Goal: Find specific page/section: Find specific page/section

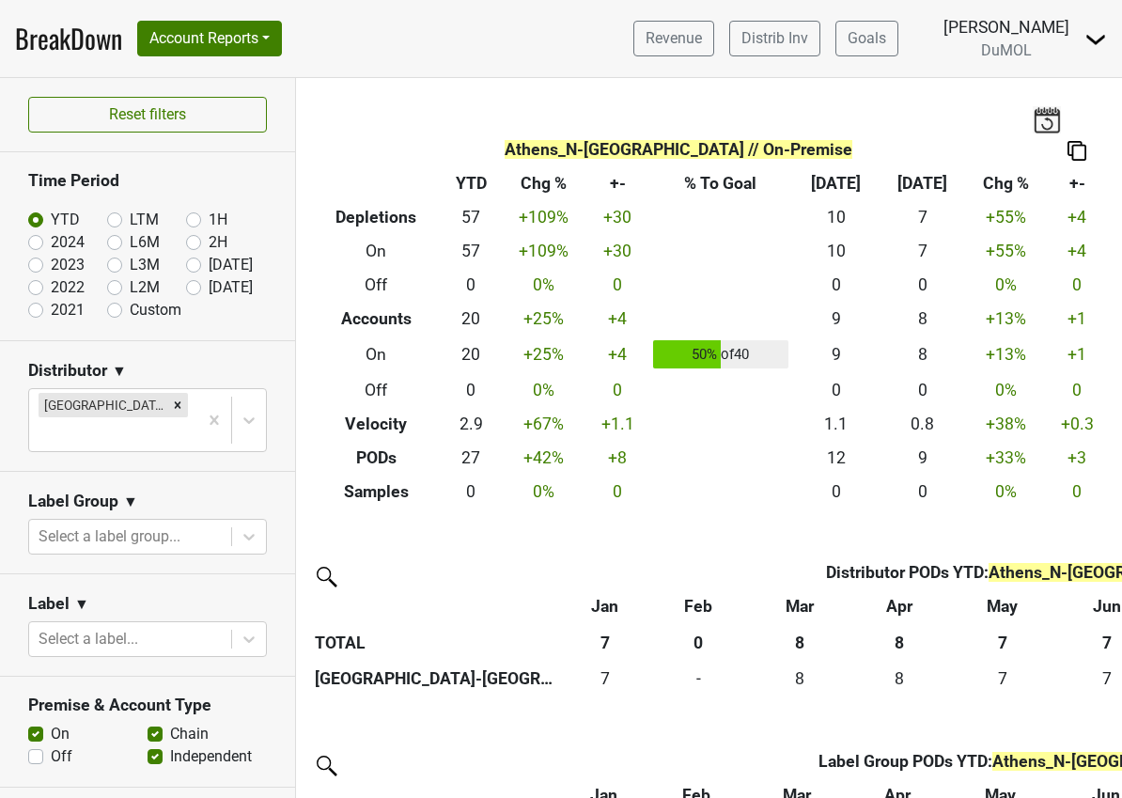
scroll to position [479, 0]
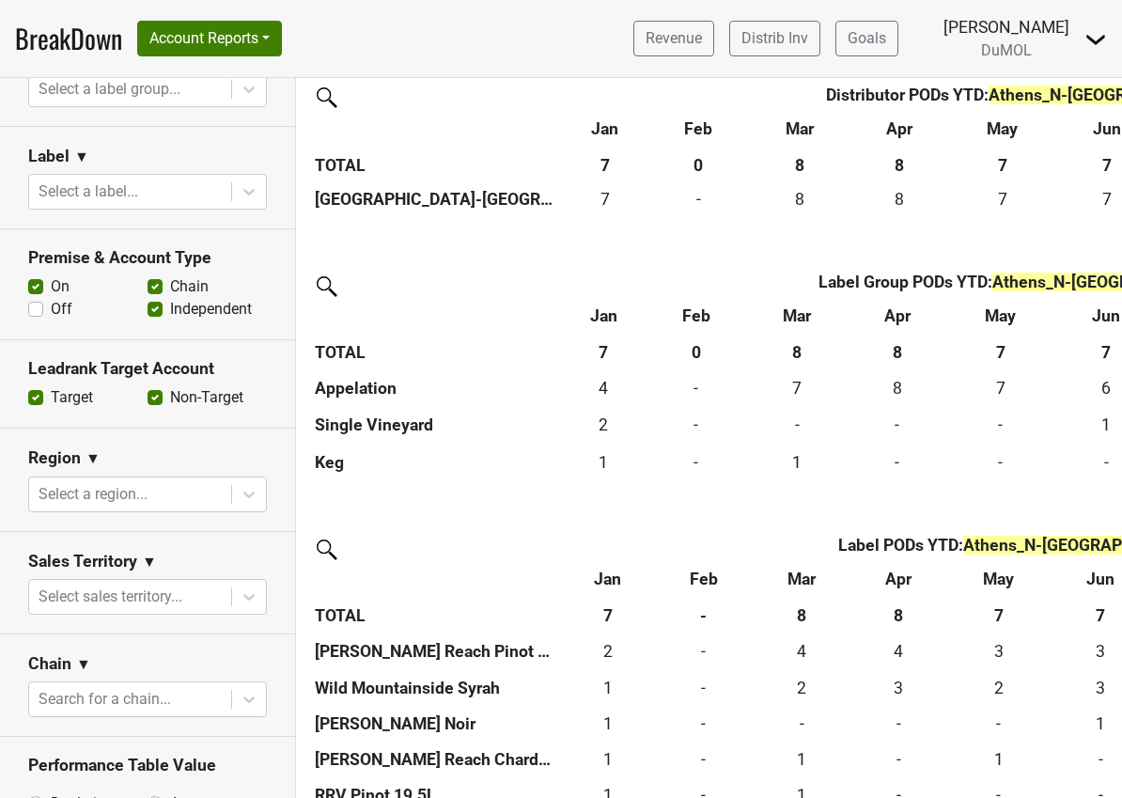
click at [51, 298] on label "Off" at bounding box center [62, 309] width 22 height 23
click at [35, 298] on input "Off" at bounding box center [35, 307] width 15 height 19
checkbox input "true"
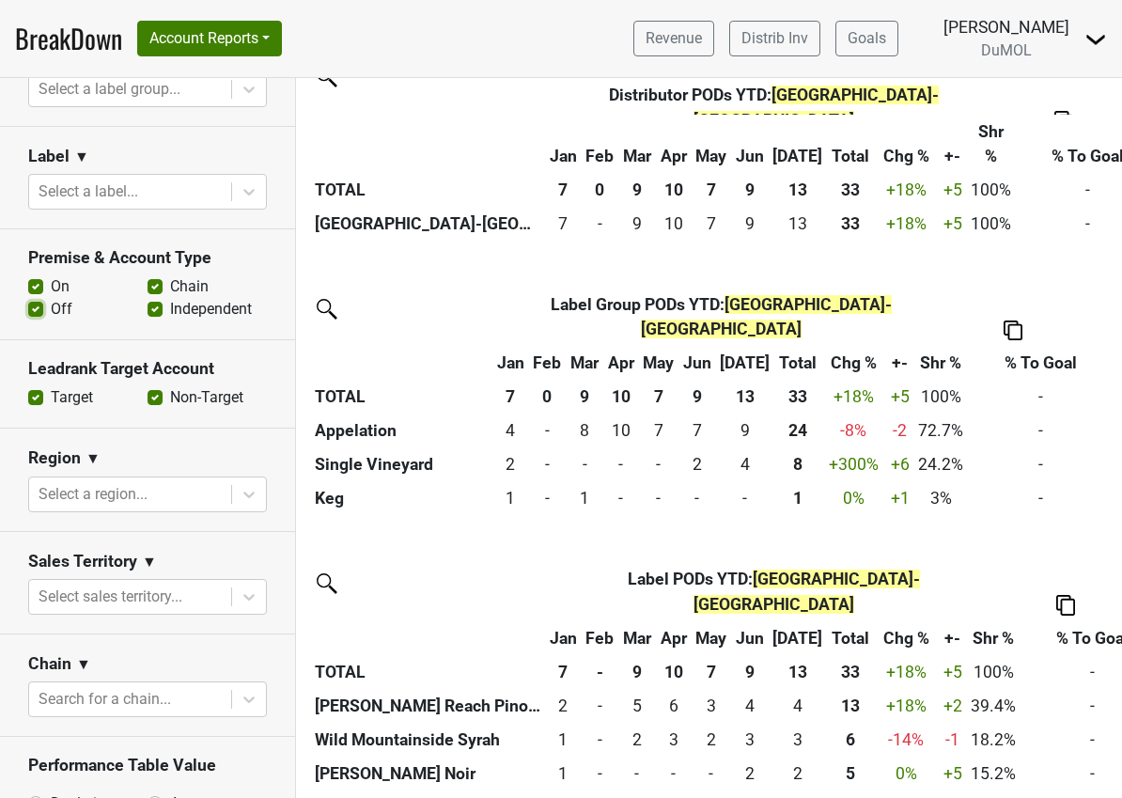
scroll to position [604, 0]
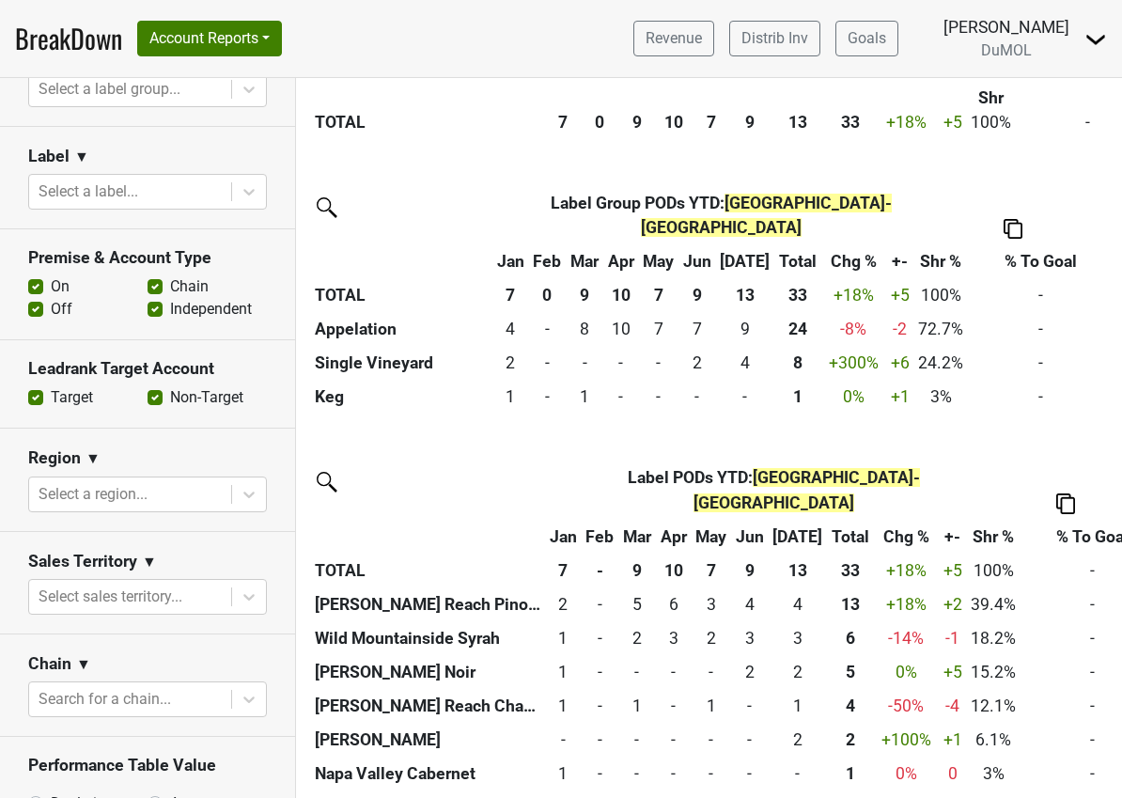
click at [98, 792] on label "Depletions" at bounding box center [86, 803] width 70 height 23
click at [98, 792] on input "Depletions" at bounding box center [85, 801] width 114 height 19
radio input "true"
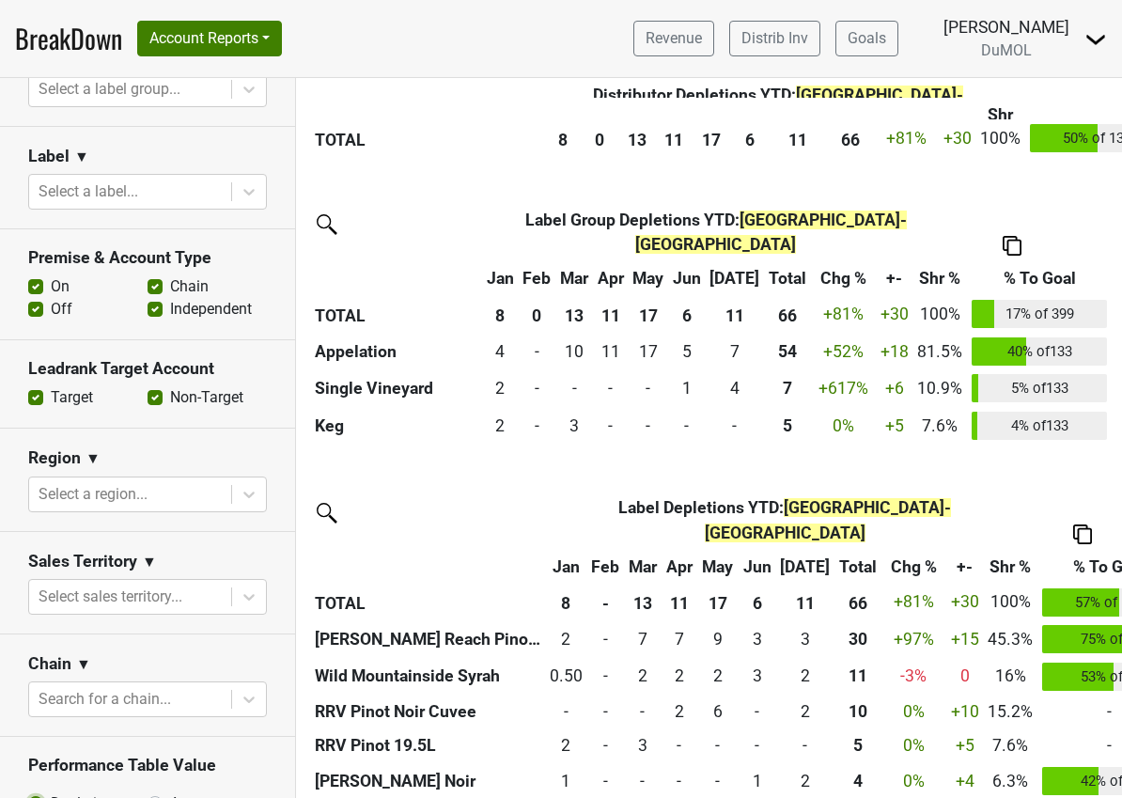
scroll to position [644, 0]
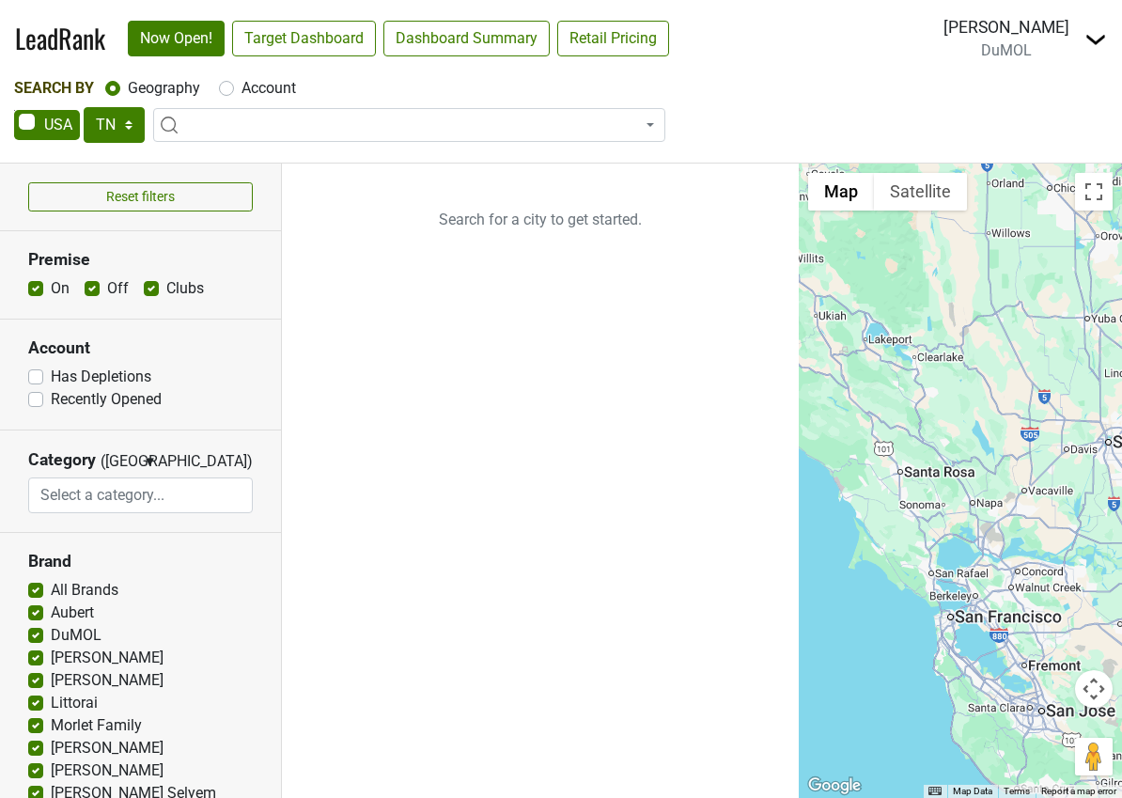
select select "TN"
select select
click at [242, 88] on label "Account" at bounding box center [269, 88] width 55 height 23
click at [221, 88] on input "Account" at bounding box center [226, 86] width 15 height 19
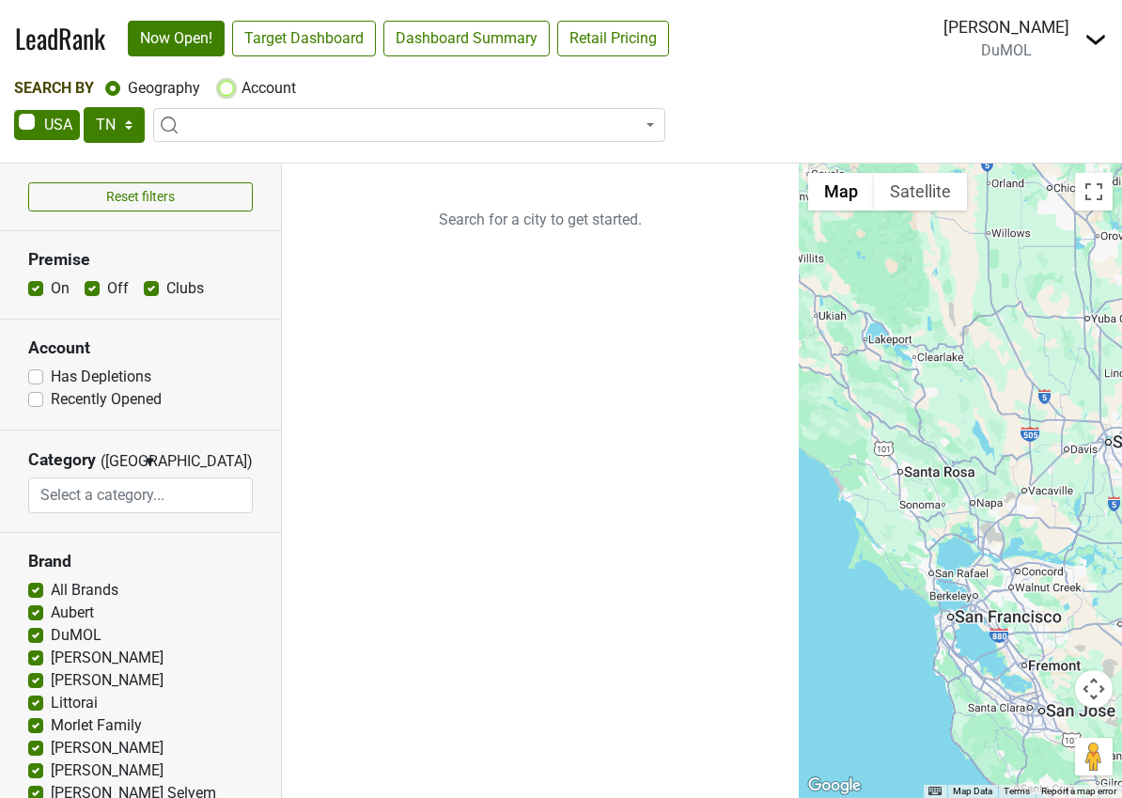
radio input "true"
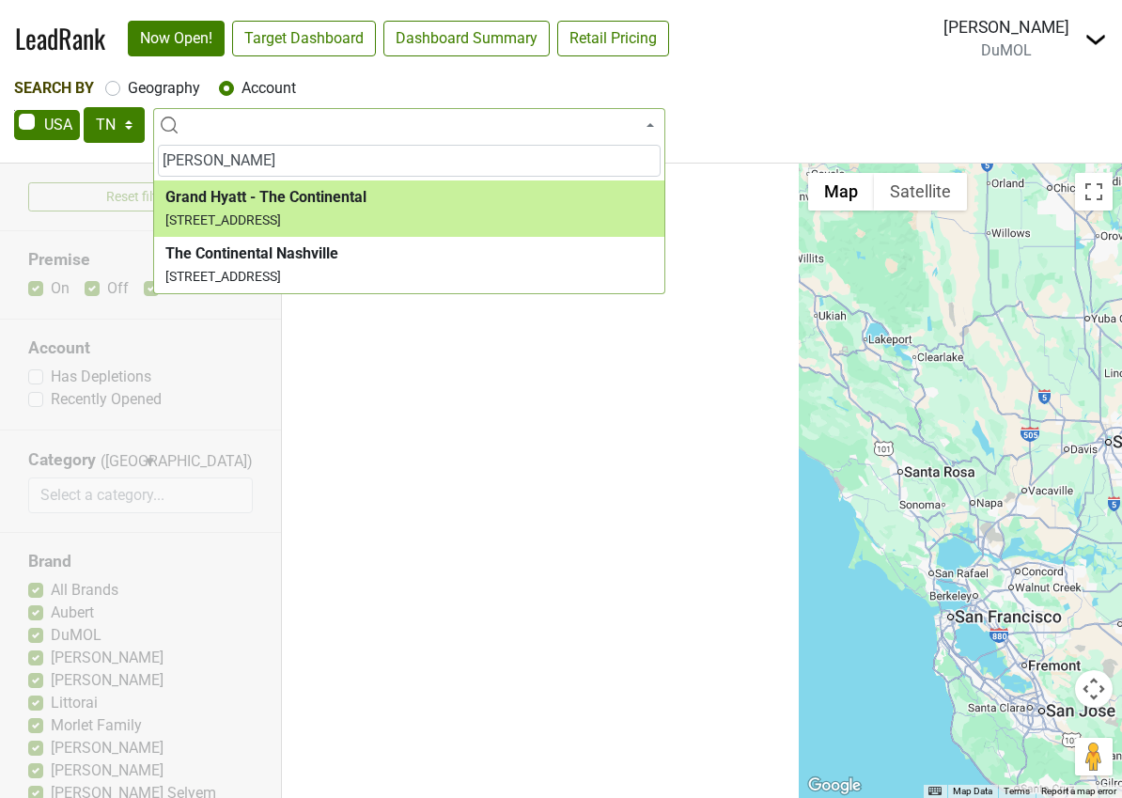
type input "conti"
select select "123865838"
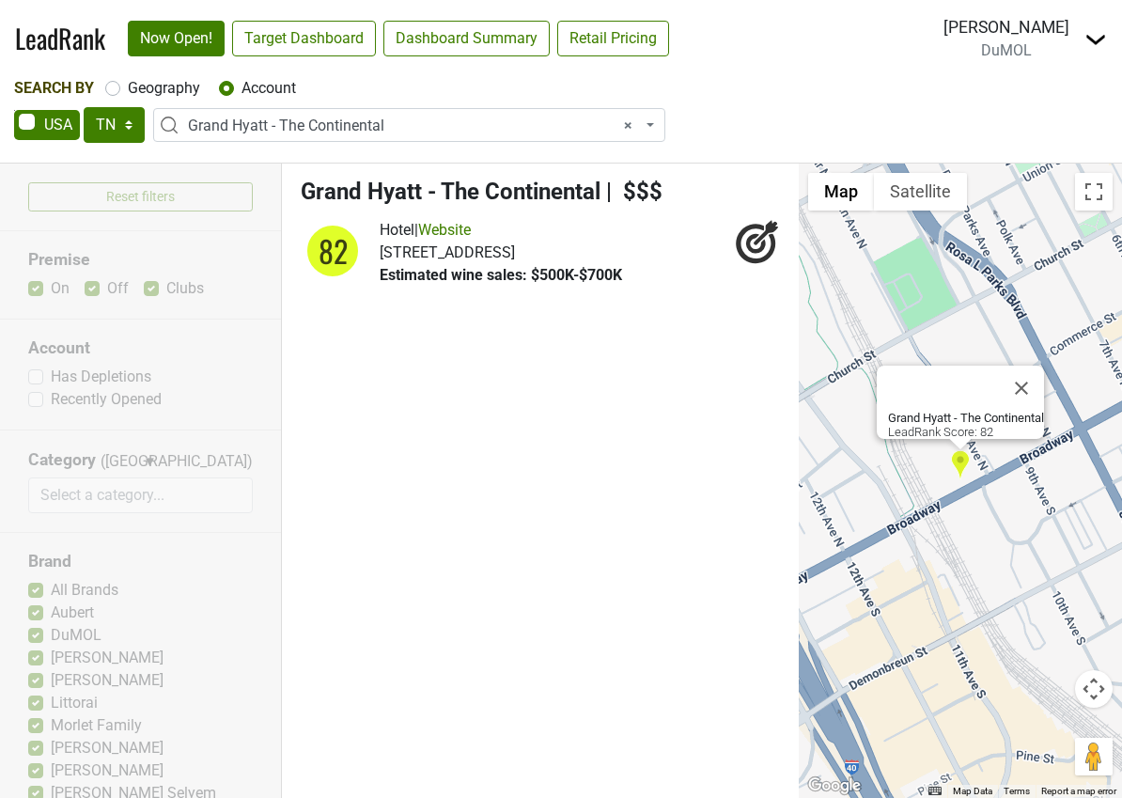
click at [748, 250] on icon at bounding box center [757, 241] width 45 height 45
click at [331, 129] on span "× Grand Hyatt - The Continental" at bounding box center [415, 126] width 454 height 23
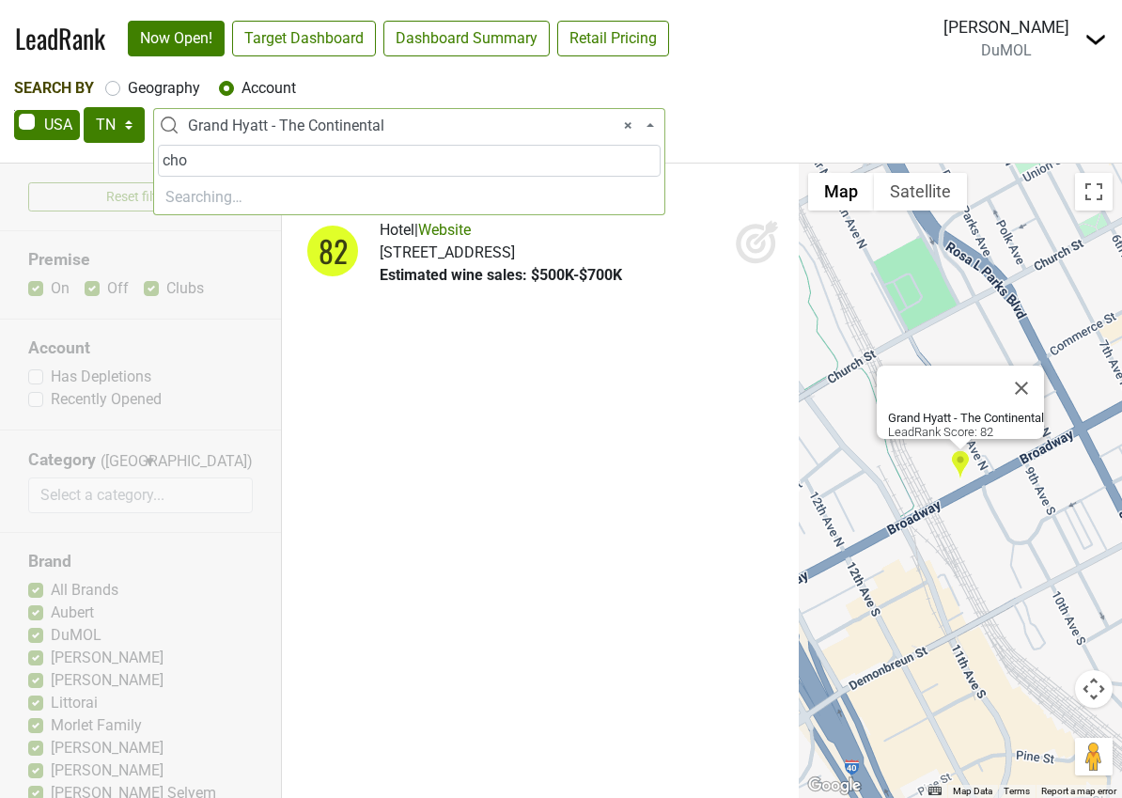
type input "choy"
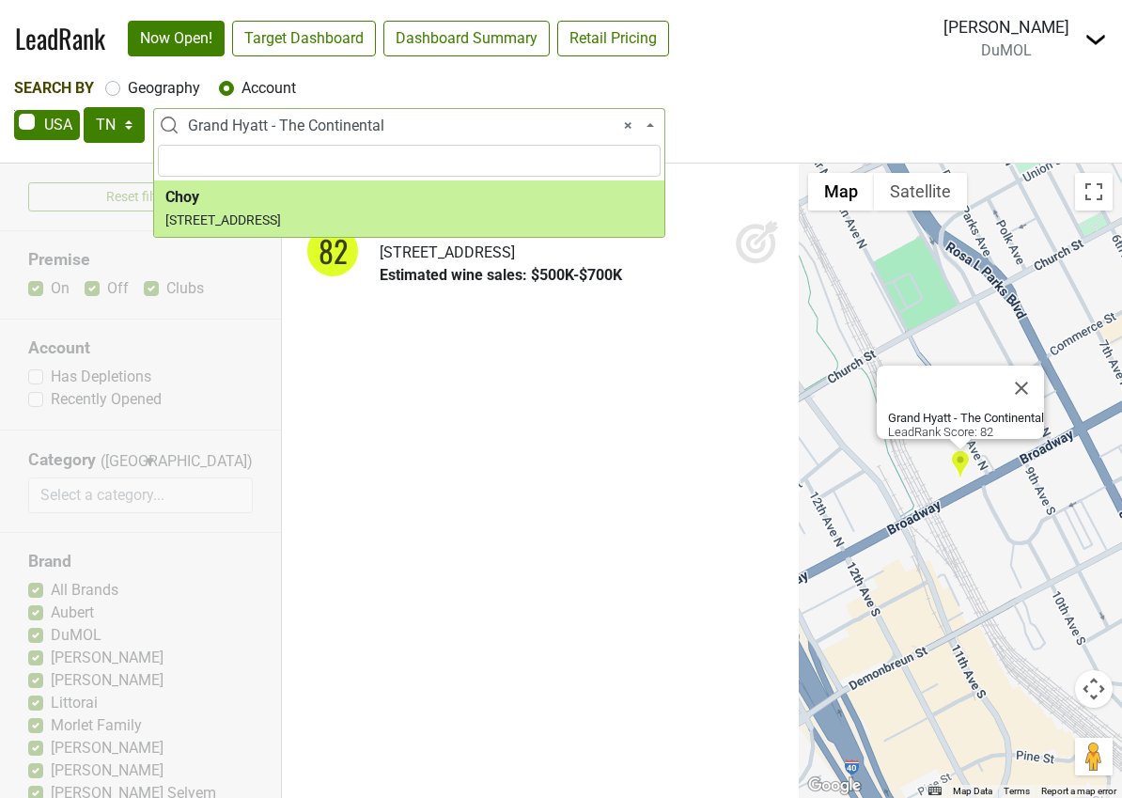
select select "124451271"
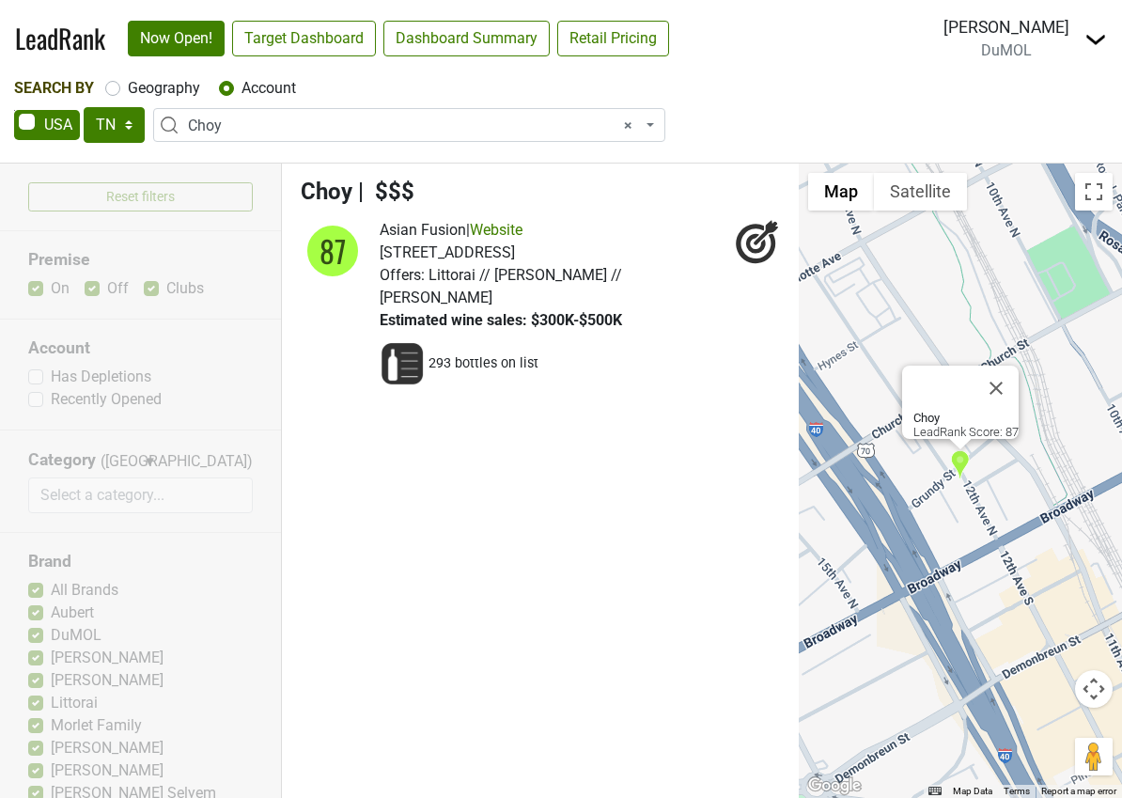
click at [758, 243] on icon at bounding box center [757, 241] width 45 height 45
click at [262, 124] on span "× Choy" at bounding box center [415, 126] width 454 height 23
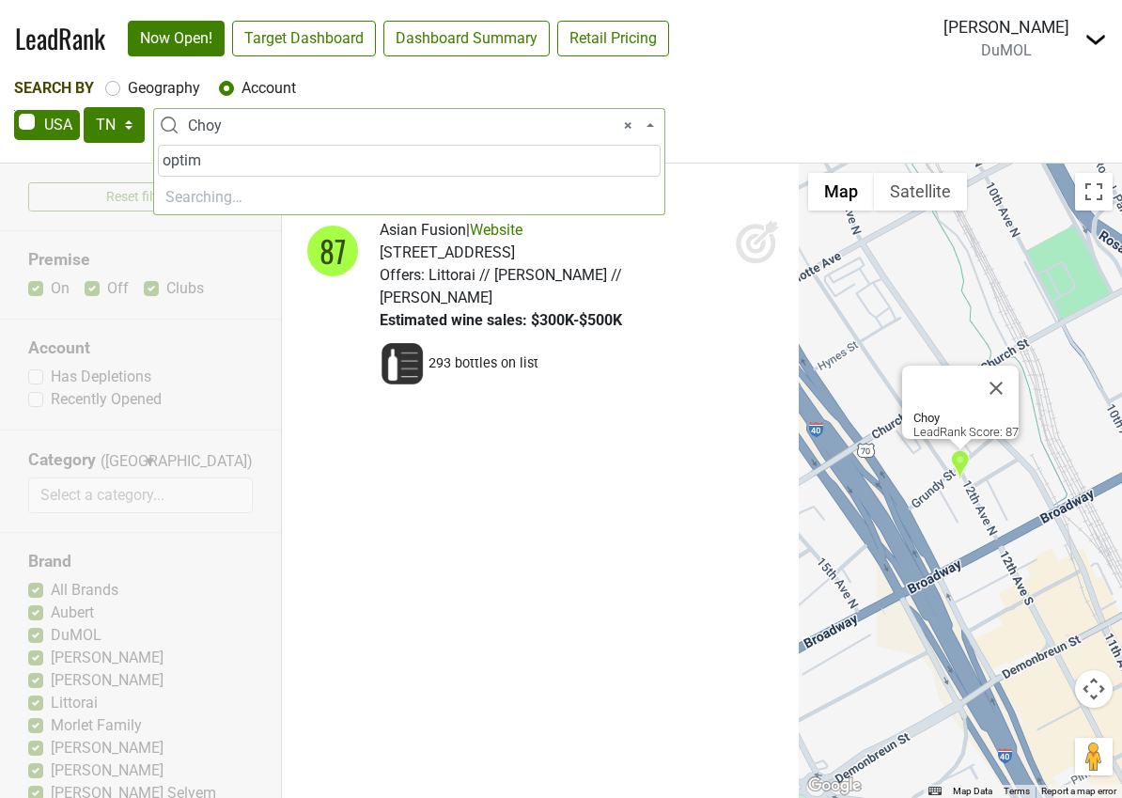
type input "optimi"
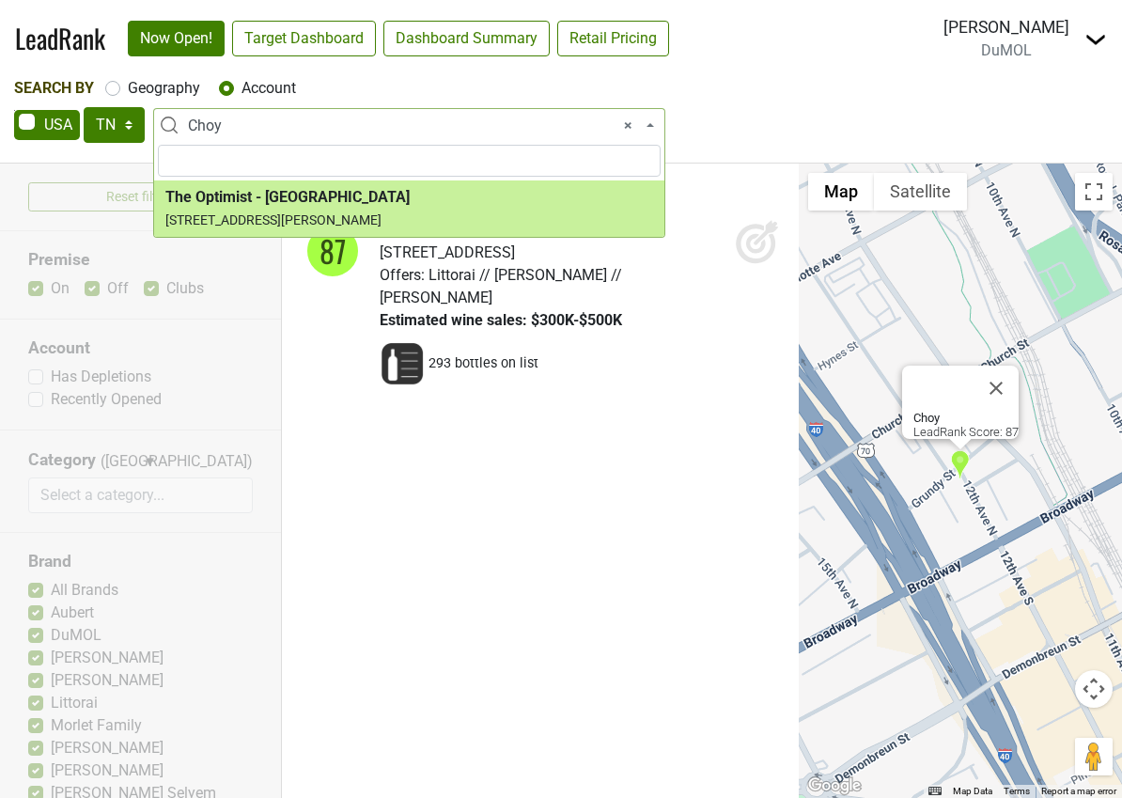
select select "123802925"
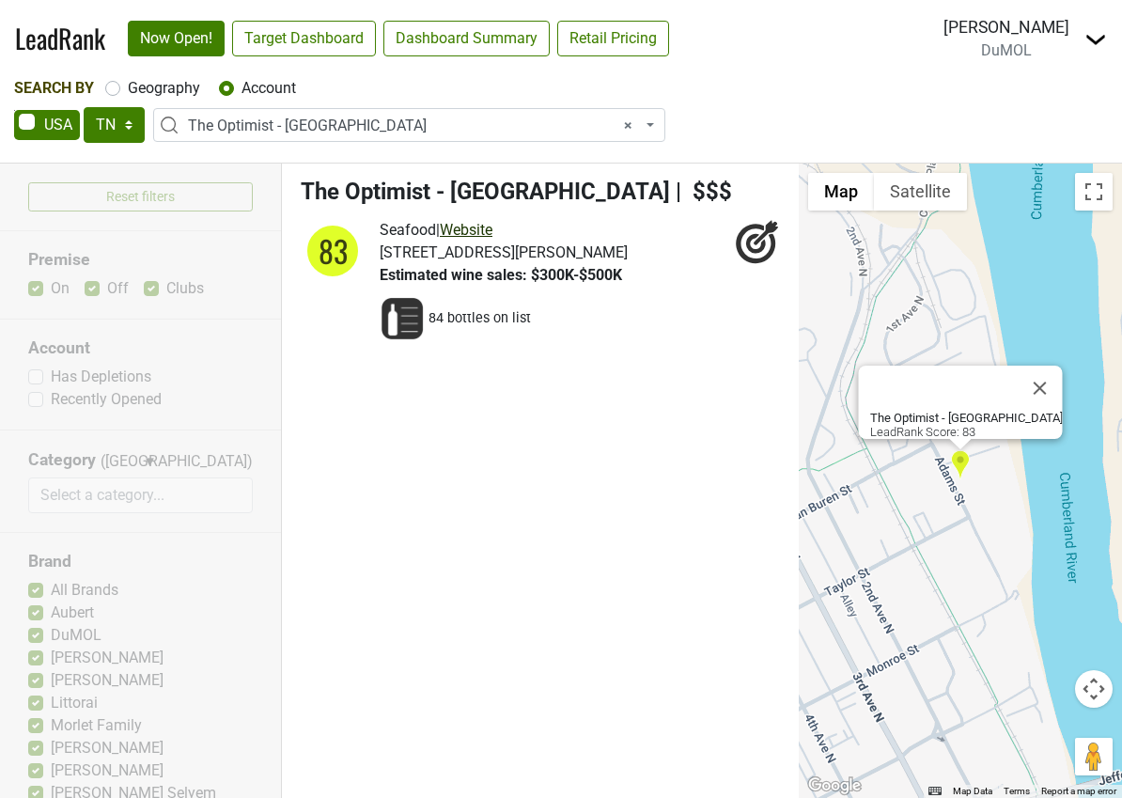
click at [483, 225] on link "Website" at bounding box center [466, 230] width 53 height 18
click at [752, 243] on icon at bounding box center [757, 241] width 45 height 45
click at [521, 127] on span "× The Optimist - Nashville" at bounding box center [415, 126] width 454 height 23
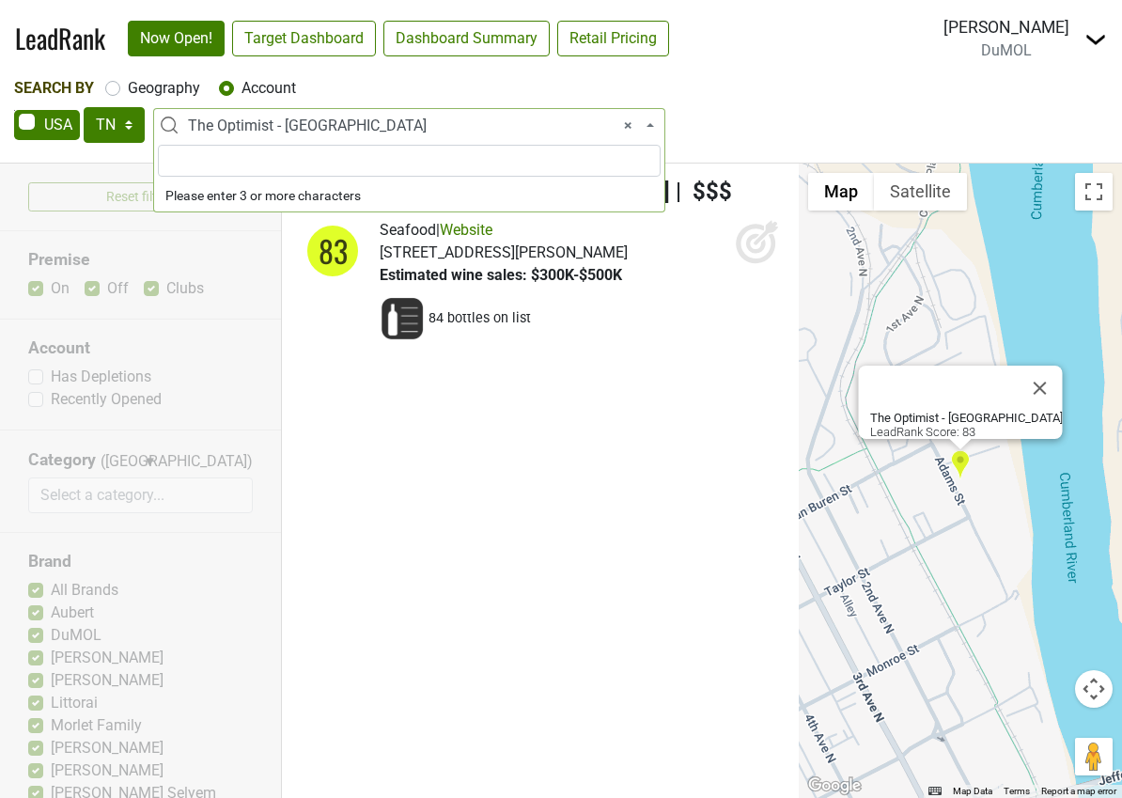
click at [422, 585] on ul "The Optimist - Nashville | $$$ 83 Seafood | Website 84 bottles on list" at bounding box center [540, 481] width 517 height 634
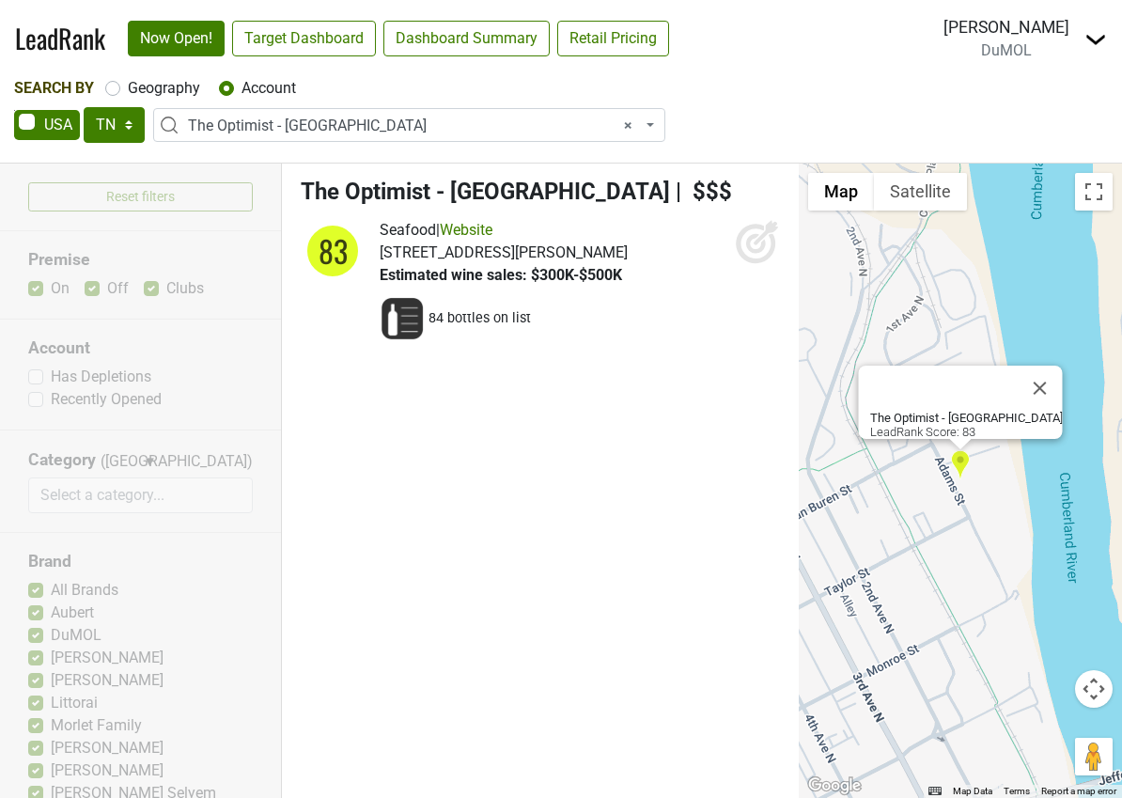
click at [444, 467] on ul "The Optimist - Nashville | $$$ 83 Seafood | Website 84 bottles on list" at bounding box center [540, 481] width 517 height 634
click at [128, 85] on label "Geography" at bounding box center [164, 88] width 72 height 23
click at [119, 85] on input "Geography" at bounding box center [112, 86] width 15 height 19
radio input "true"
select select
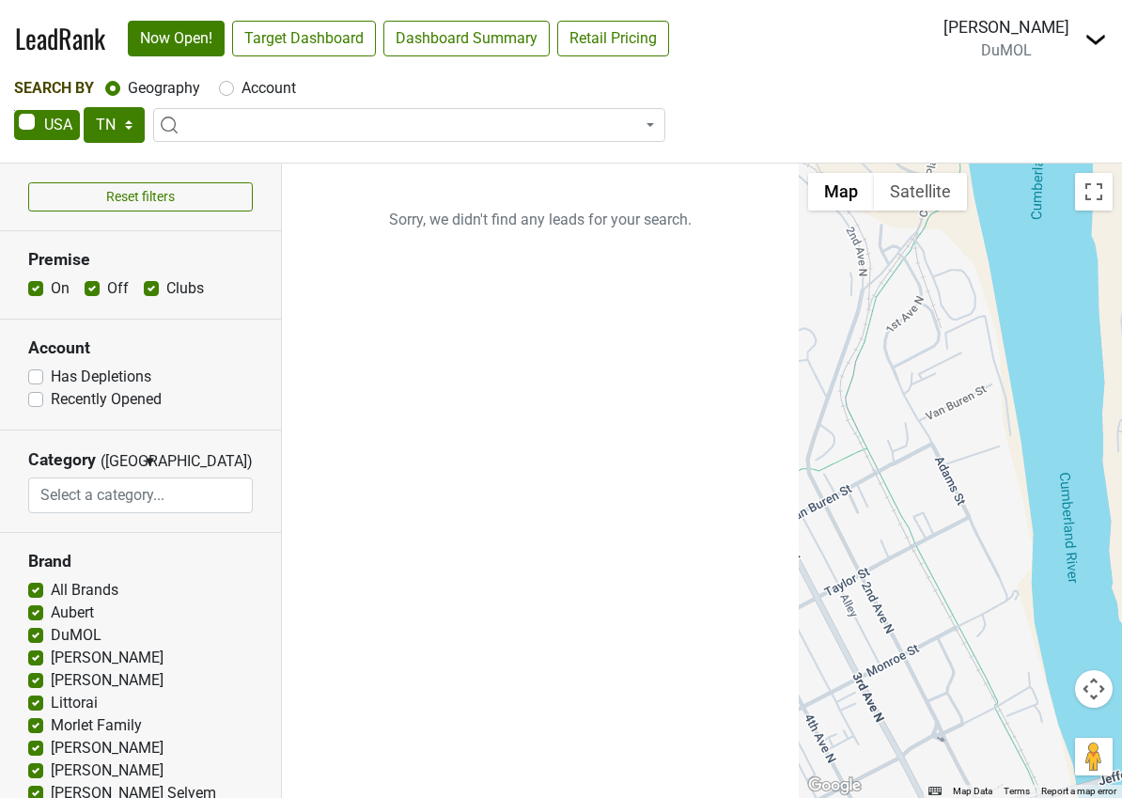
click at [51, 284] on label "On" at bounding box center [60, 288] width 19 height 23
click at [34, 284] on input "On" at bounding box center [35, 286] width 15 height 19
checkbox input "false"
click at [166, 285] on label "Clubs" at bounding box center [185, 288] width 38 height 23
click at [149, 285] on input "Clubs" at bounding box center [151, 286] width 15 height 19
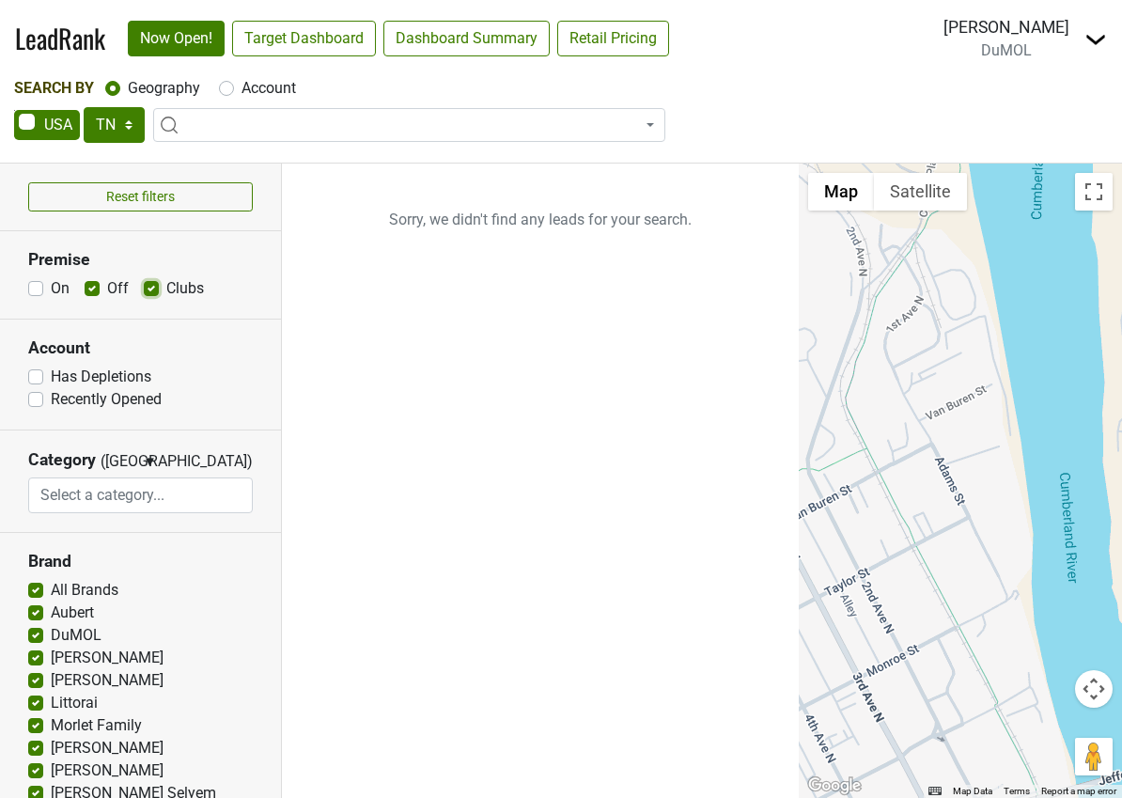
checkbox input "false"
click at [289, 129] on span at bounding box center [409, 125] width 512 height 34
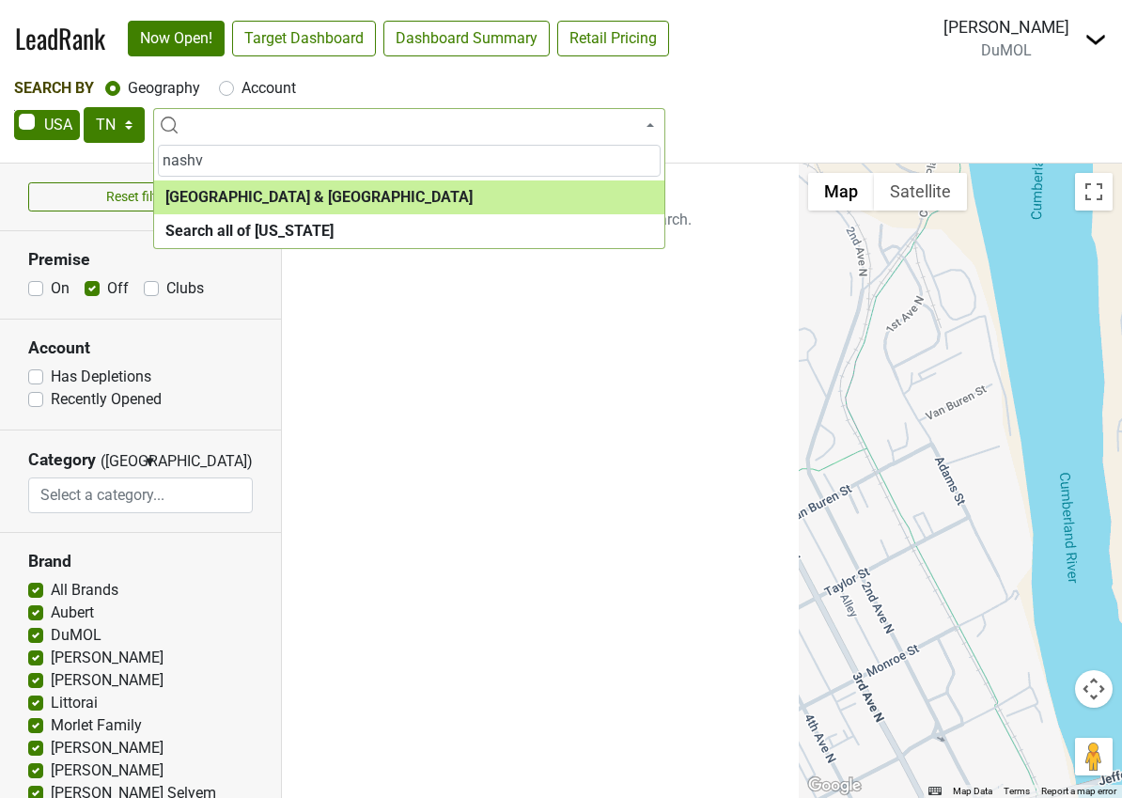
type input "nashvi"
select select "1063"
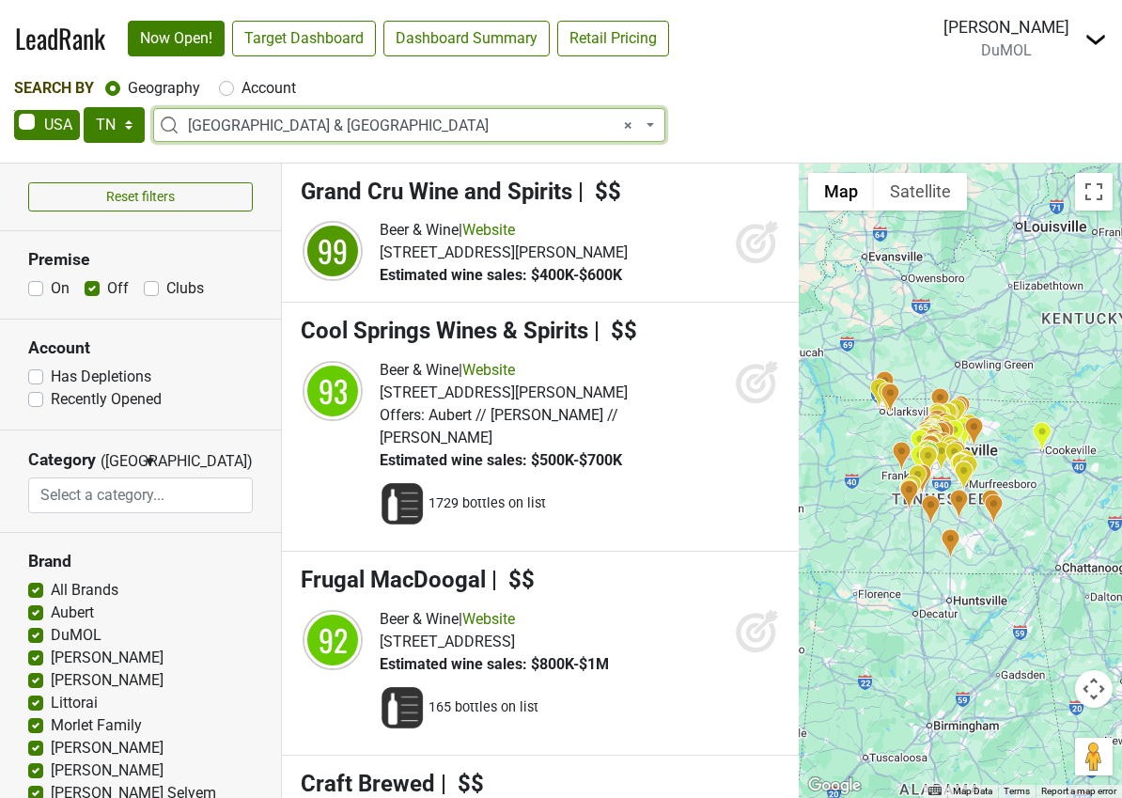
click at [252, 81] on label "Account" at bounding box center [269, 88] width 55 height 23
click at [234, 81] on input "Account" at bounding box center [226, 86] width 15 height 19
radio input "true"
select select
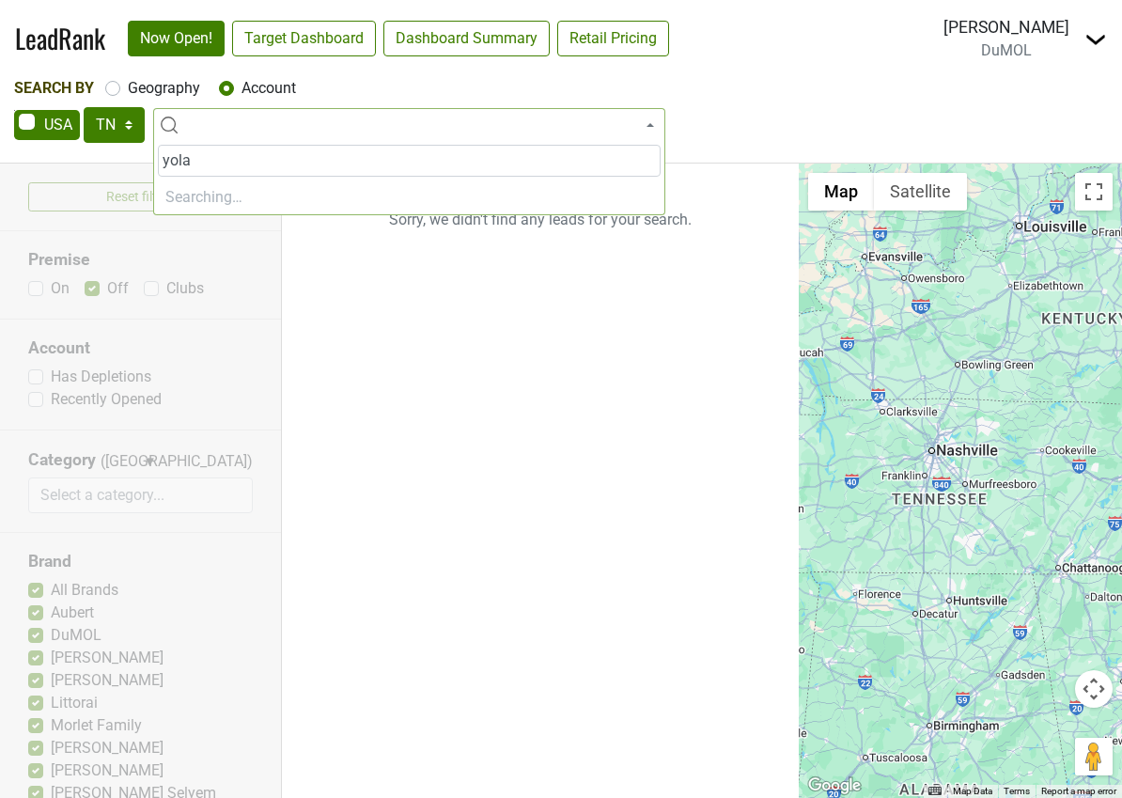
type input "yolan"
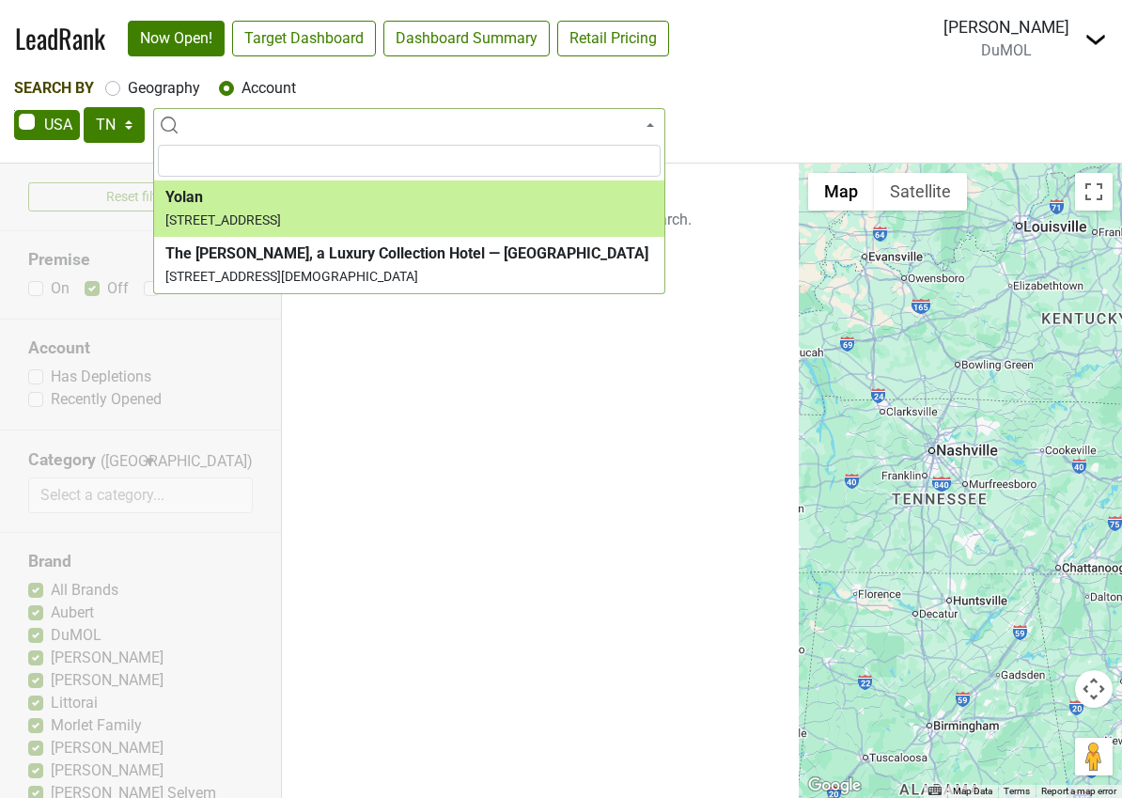
select select "123941899"
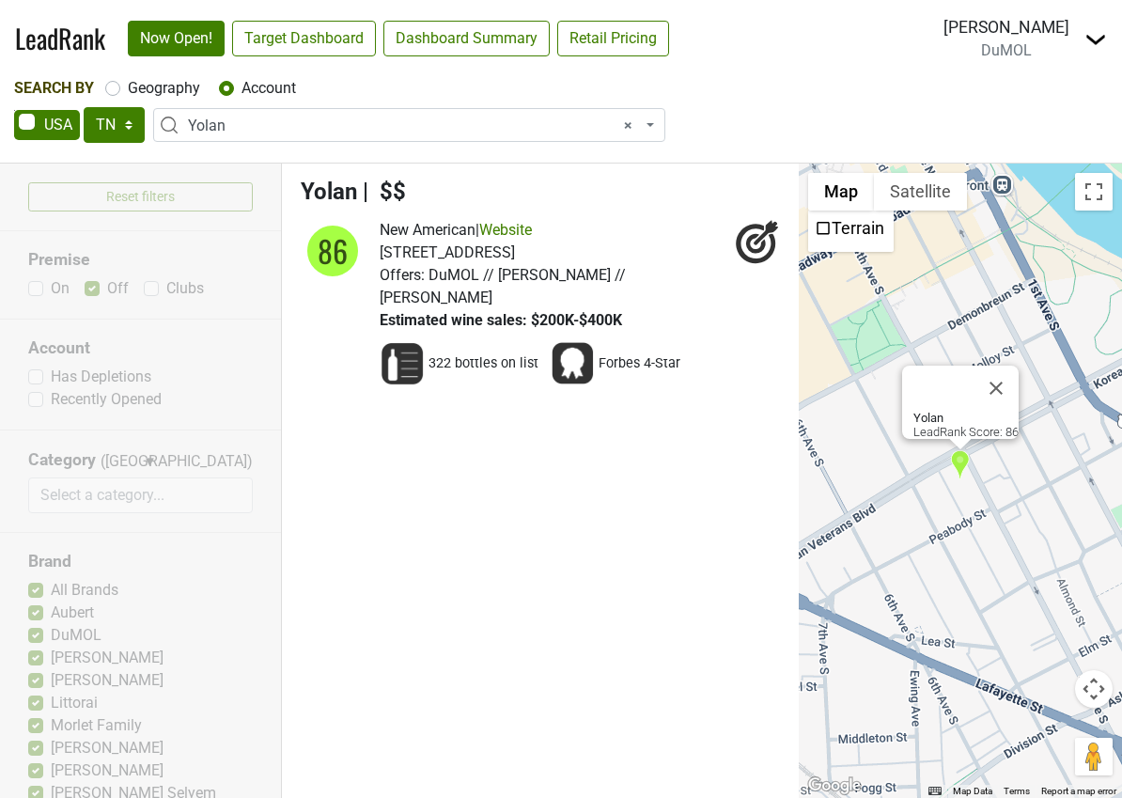
click at [756, 237] on icon at bounding box center [756, 244] width 20 height 20
click at [128, 87] on label "Geography" at bounding box center [164, 88] width 72 height 23
click at [111, 87] on input "Geography" at bounding box center [112, 86] width 15 height 19
radio input "true"
select select
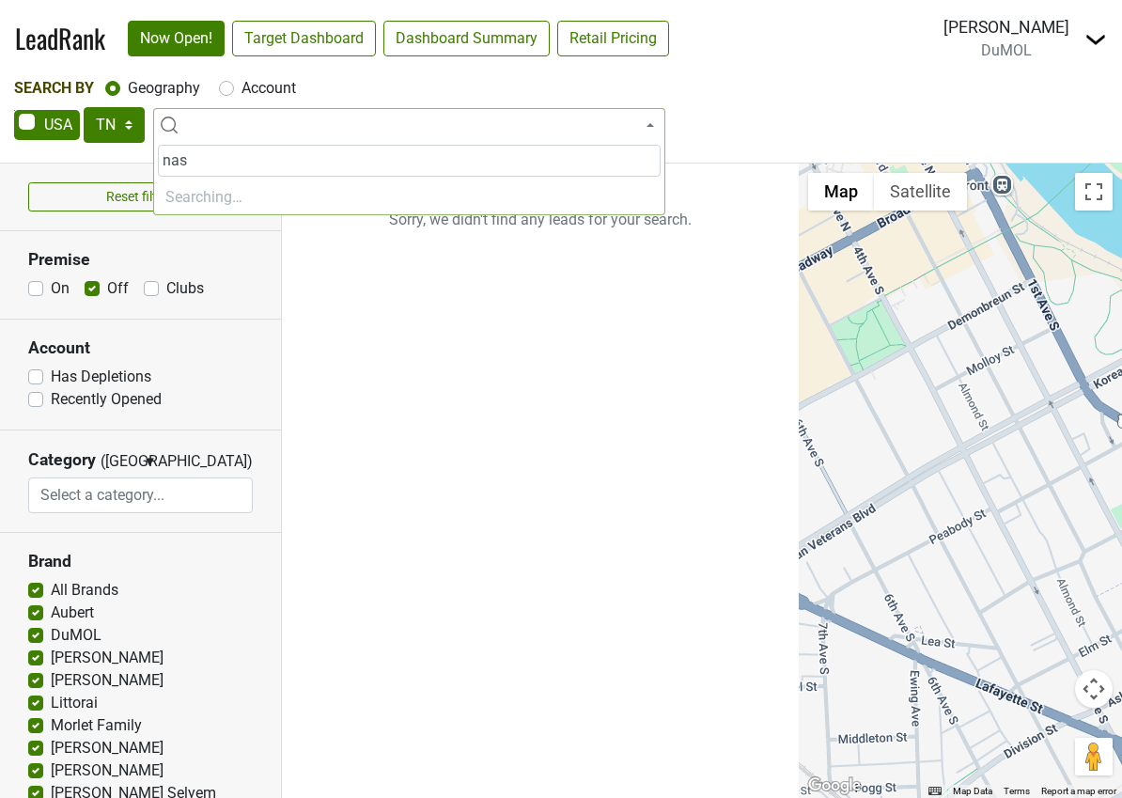
type input "nash"
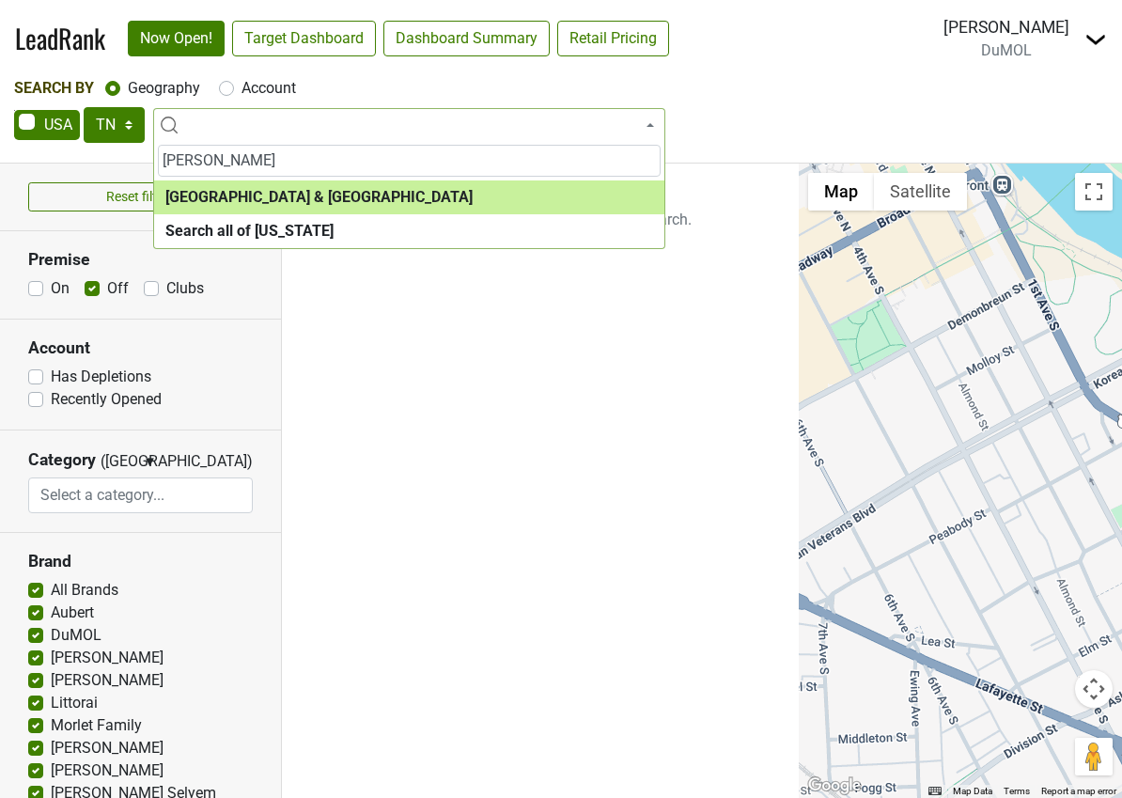
select select "1063"
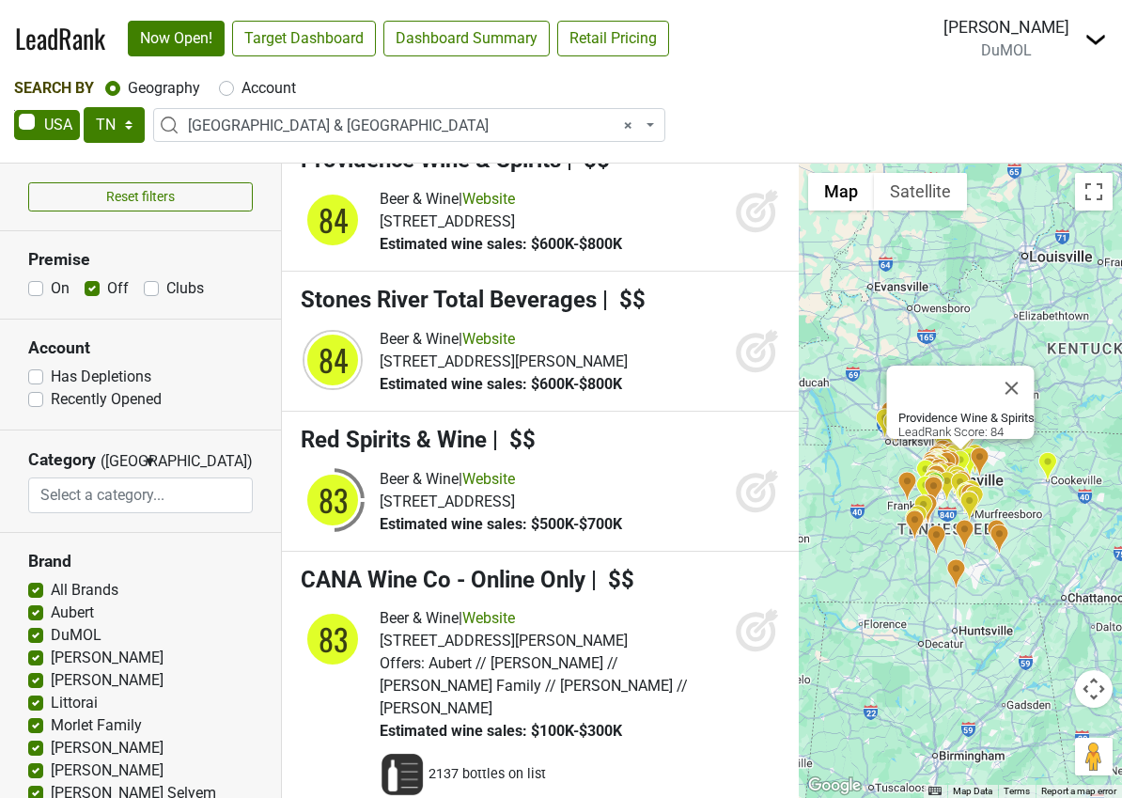
scroll to position [1252, 0]
